Goal: Transaction & Acquisition: Purchase product/service

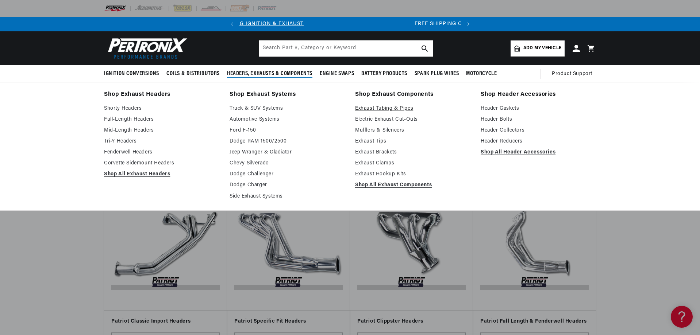
scroll to position [0, 3]
click at [374, 109] on link "Exhaust Tubing & Pipes" at bounding box center [412, 108] width 115 height 9
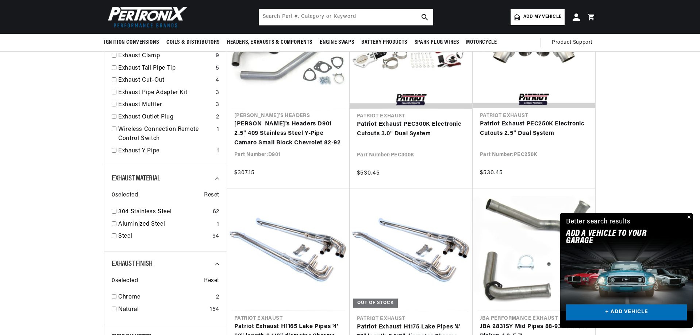
scroll to position [219, 0]
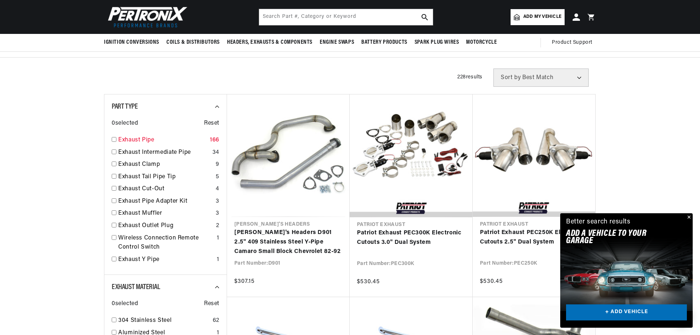
click at [140, 142] on link "Exhaust Pipe" at bounding box center [162, 140] width 89 height 9
checkbox input "true"
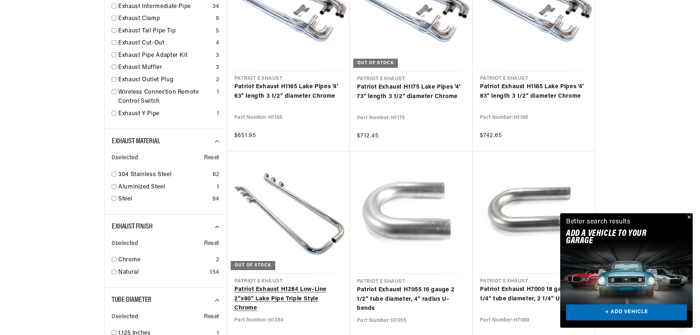
scroll to position [0, 221]
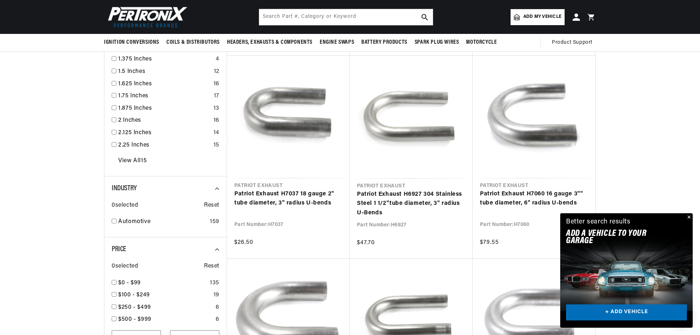
scroll to position [620, 0]
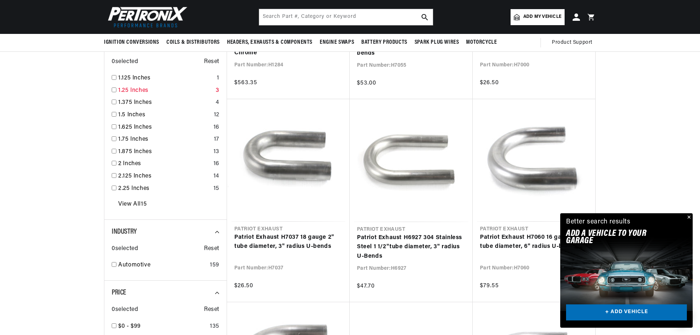
click at [113, 89] on input "checkbox" at bounding box center [114, 90] width 5 height 5
checkbox input "false"
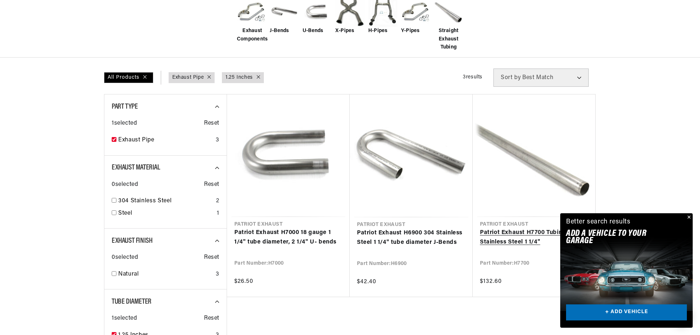
scroll to position [292, 0]
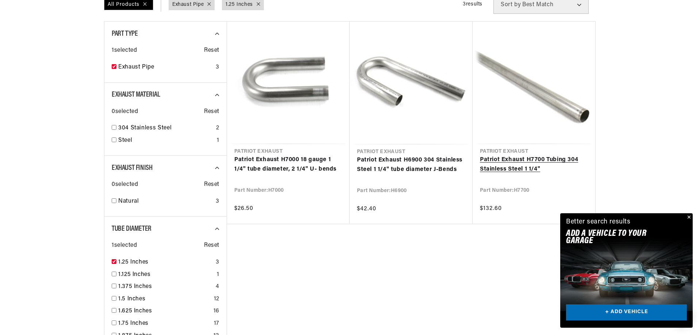
click at [508, 169] on link "Patriot Exhaust H7700 Tubing 304 Stainless Steel 1 1/4"" at bounding box center [534, 164] width 108 height 19
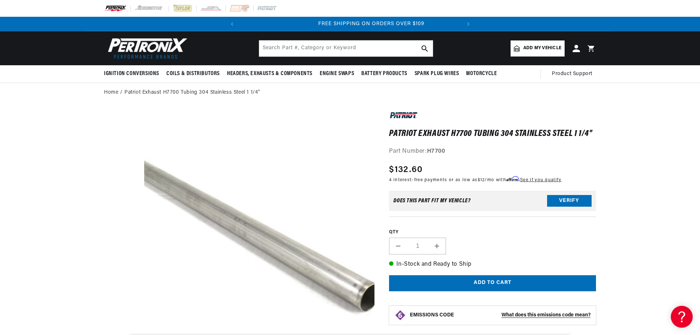
scroll to position [0, 221]
